Goal: Transaction & Acquisition: Purchase product/service

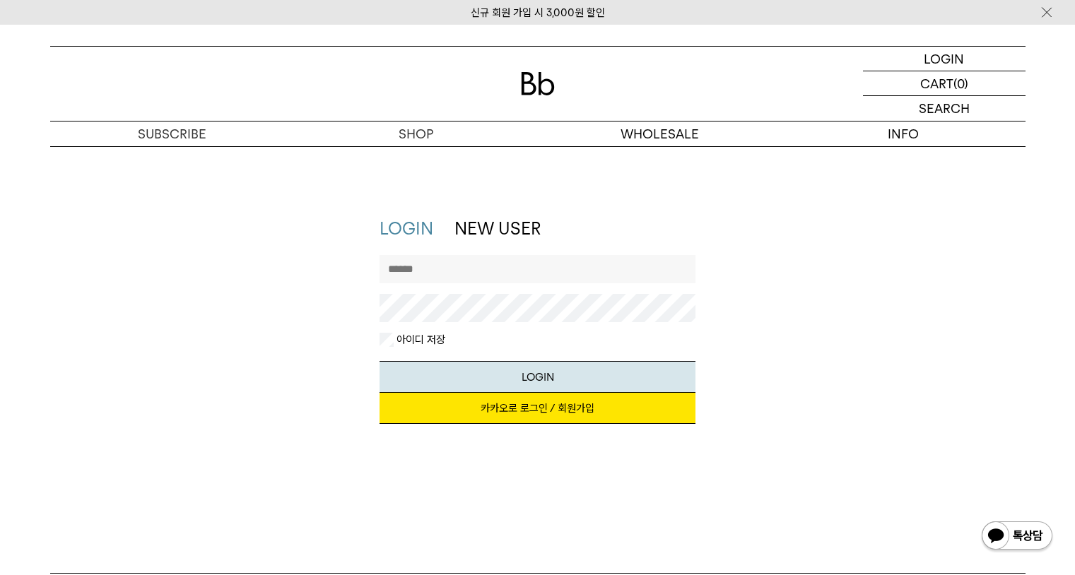
click at [465, 266] on input "text" at bounding box center [538, 269] width 316 height 28
click at [519, 416] on link "카카오로 로그인 / 회원가입" at bounding box center [538, 408] width 316 height 31
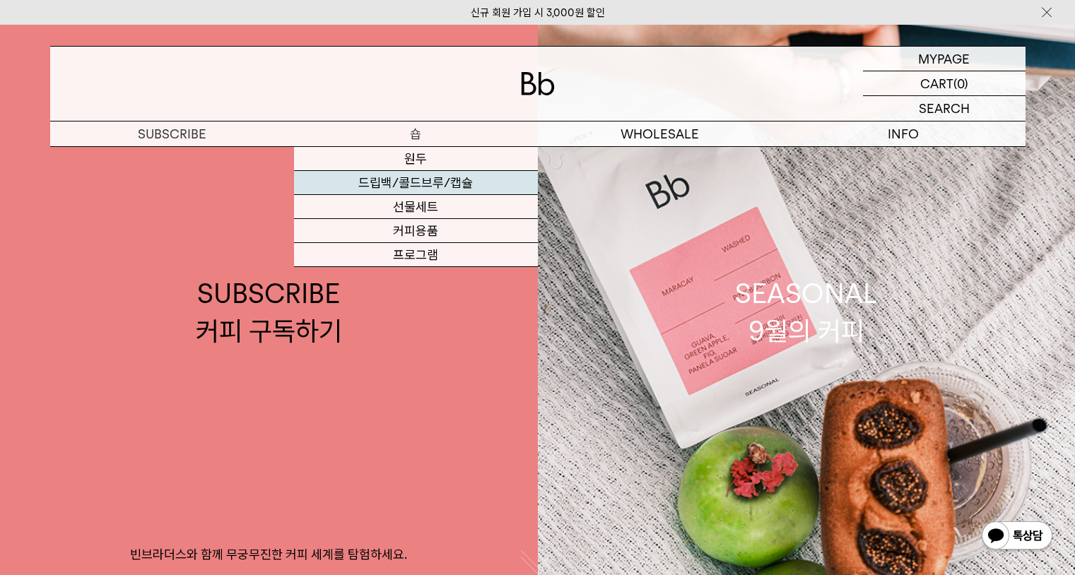
click at [428, 178] on link "드립백/콜드브루/캡슐" at bounding box center [416, 183] width 244 height 24
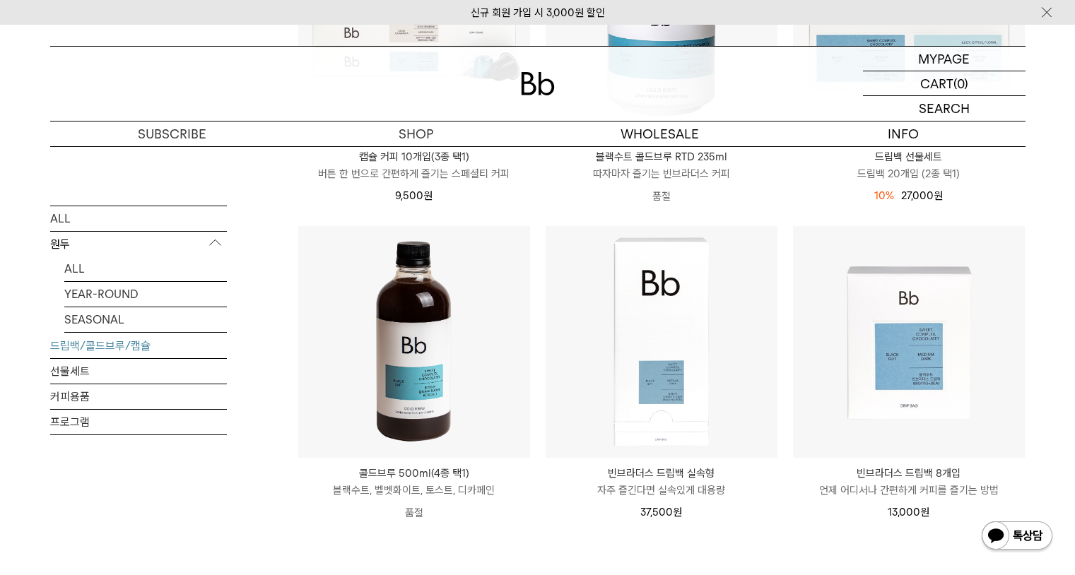
scroll to position [822, 0]
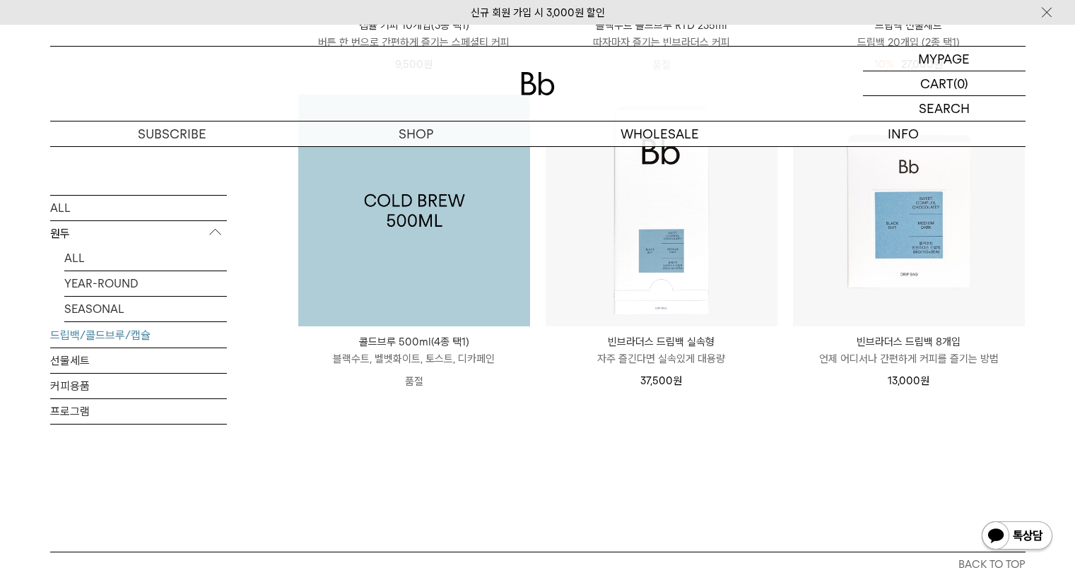
click at [432, 274] on img at bounding box center [414, 211] width 232 height 232
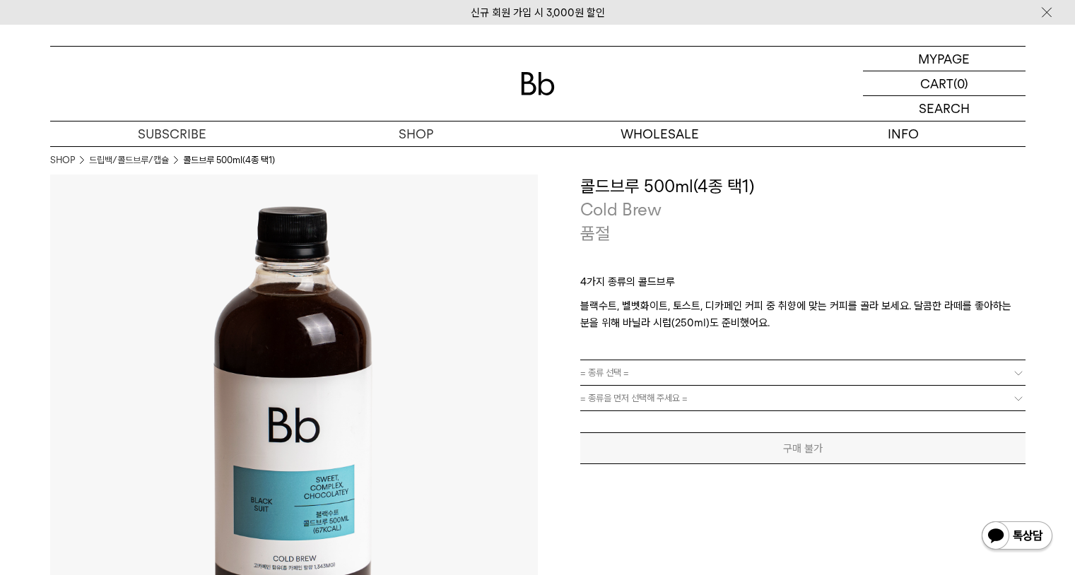
click at [674, 373] on link "= 종류 선택 =" at bounding box center [802, 373] width 445 height 25
click at [1007, 544] on img at bounding box center [1018, 537] width 74 height 34
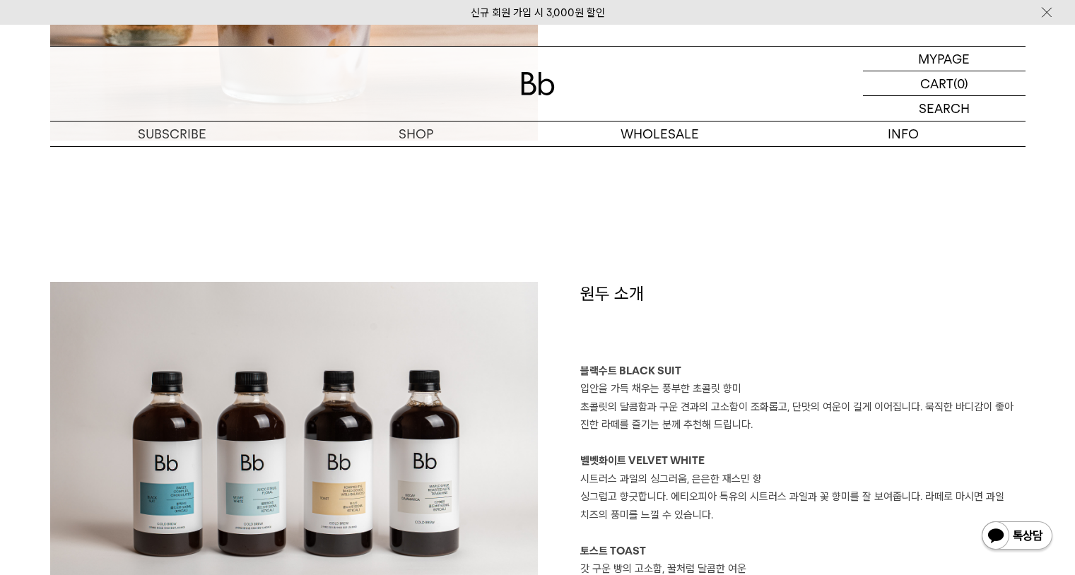
scroll to position [1149, 0]
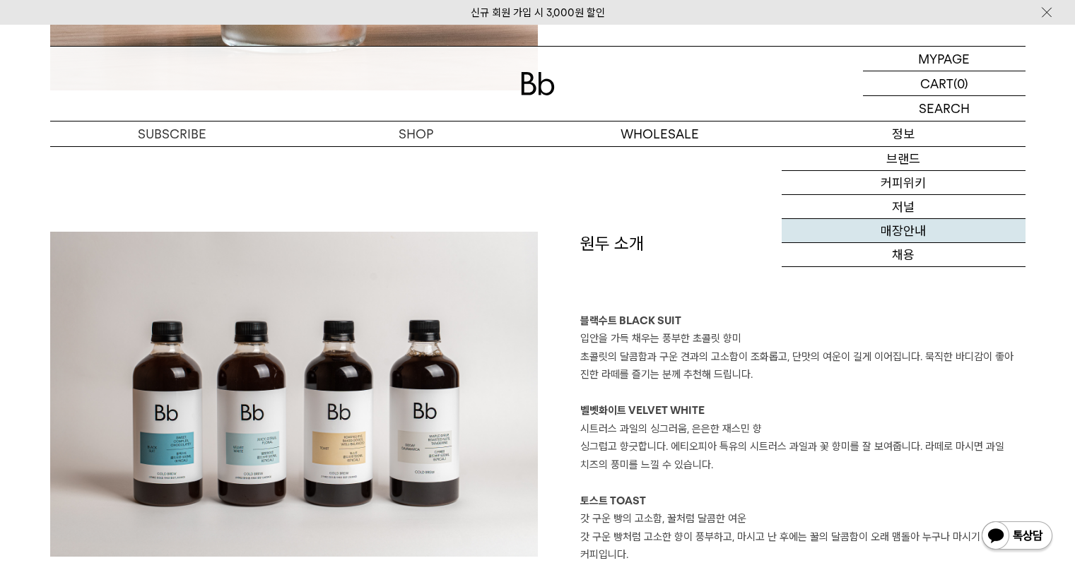
click at [926, 222] on link "매장안내" at bounding box center [904, 231] width 244 height 24
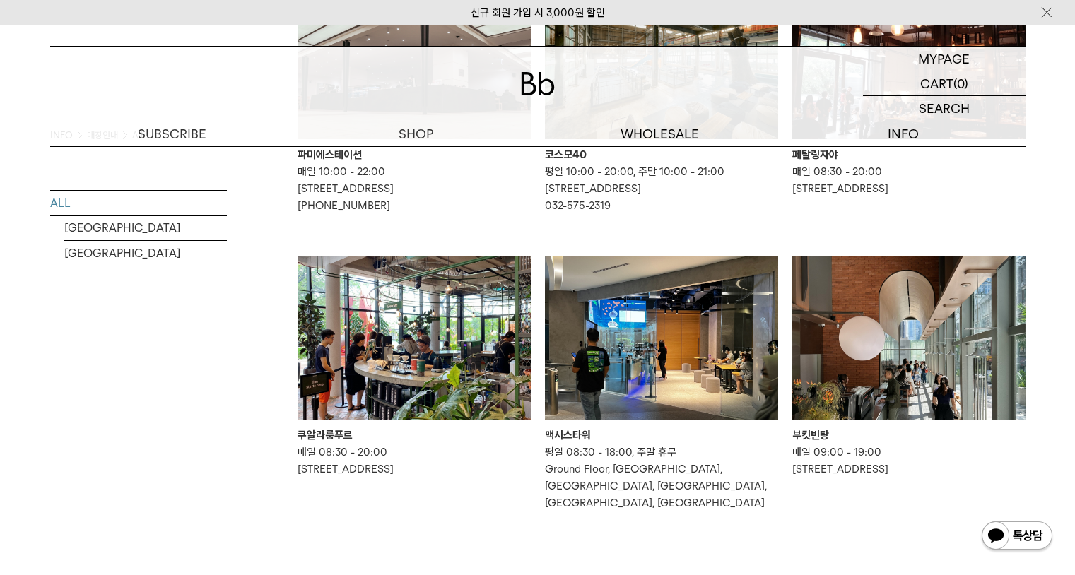
scroll to position [928, 0]
